Goal: Information Seeking & Learning: Learn about a topic

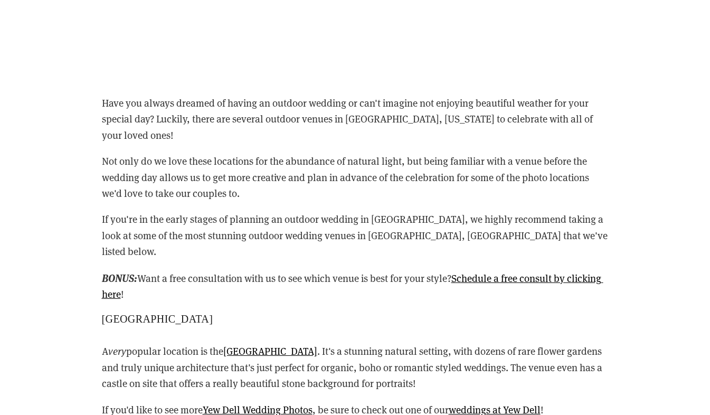
scroll to position [1432, 0]
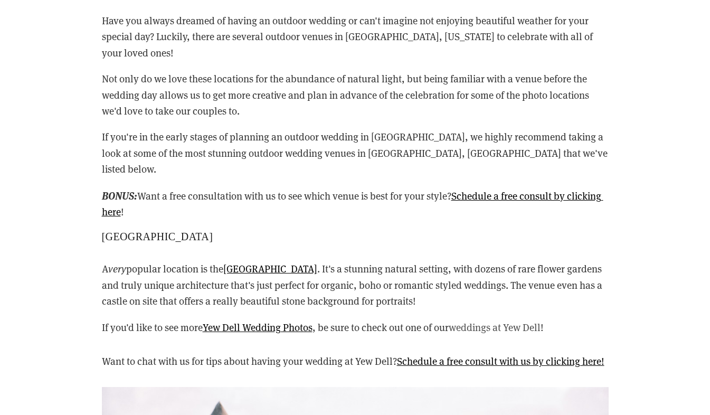
click at [485, 320] on link "weddings at Yew Dell" at bounding box center [495, 326] width 92 height 13
click at [270, 262] on link "Yew Dell Botanical Gardens" at bounding box center [270, 268] width 94 height 13
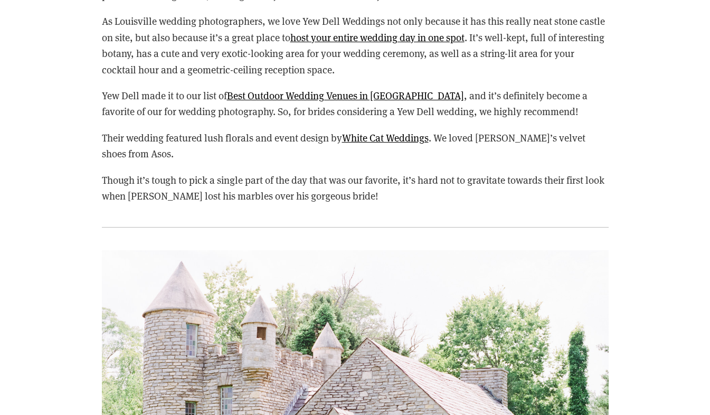
scroll to position [1358, 0]
